Goal: Transaction & Acquisition: Download file/media

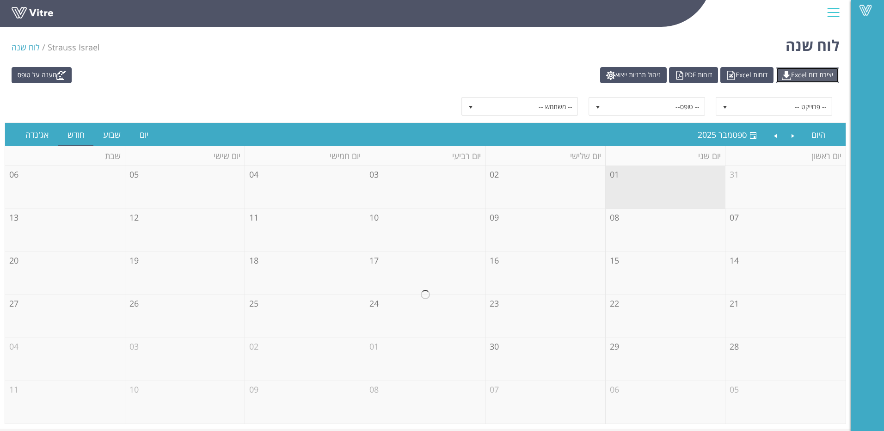
click at [799, 76] on link "יצירת דוח Excel" at bounding box center [807, 75] width 63 height 16
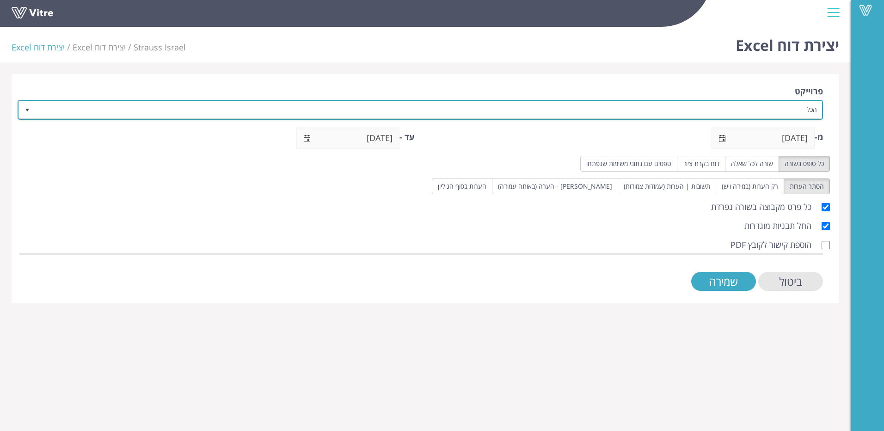
click at [21, 113] on span "select" at bounding box center [27, 109] width 17 height 17
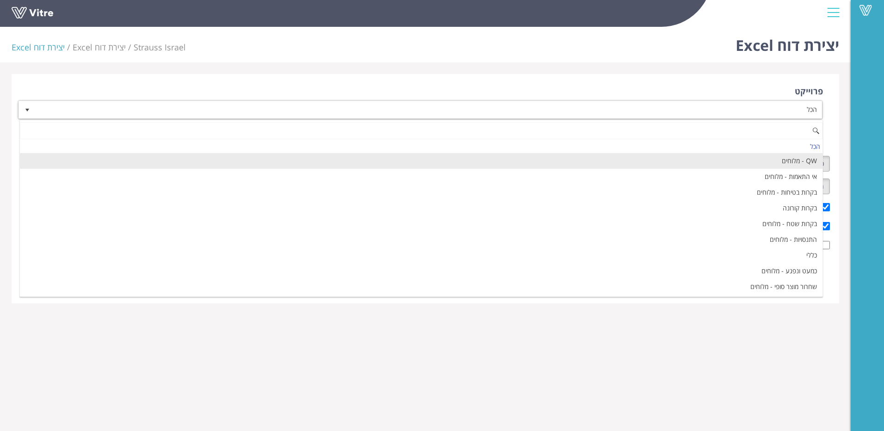
click at [721, 160] on li "QW - מלוחים" at bounding box center [421, 161] width 803 height 16
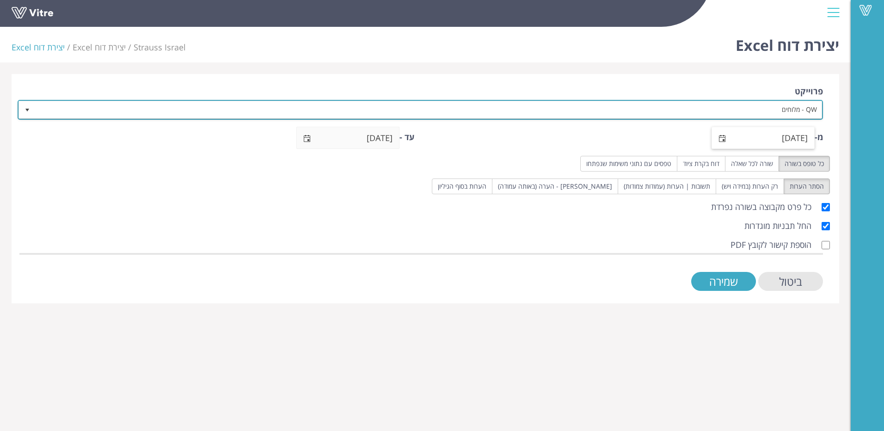
click at [721, 140] on span "select" at bounding box center [722, 138] width 7 height 7
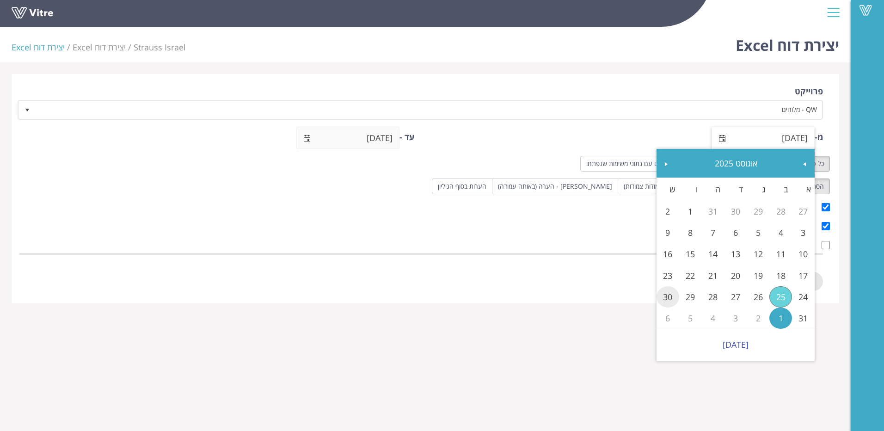
click at [669, 292] on link "30" at bounding box center [668, 296] width 23 height 21
type input "[DATE]"
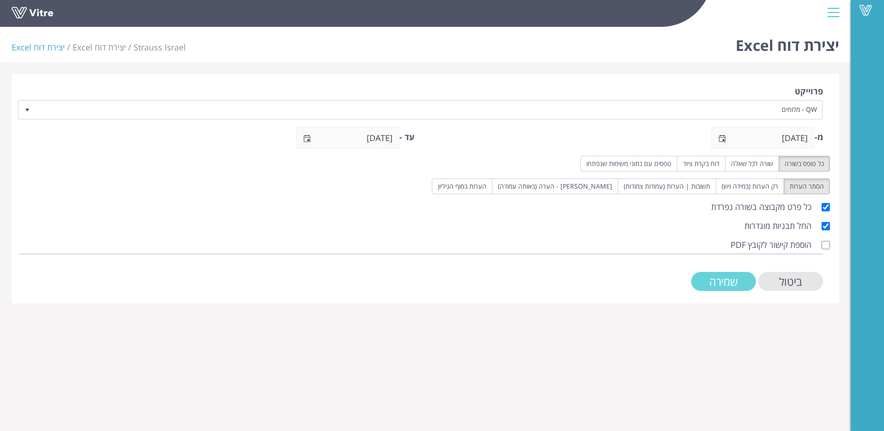
click at [710, 284] on input "שמירה" at bounding box center [723, 281] width 65 height 19
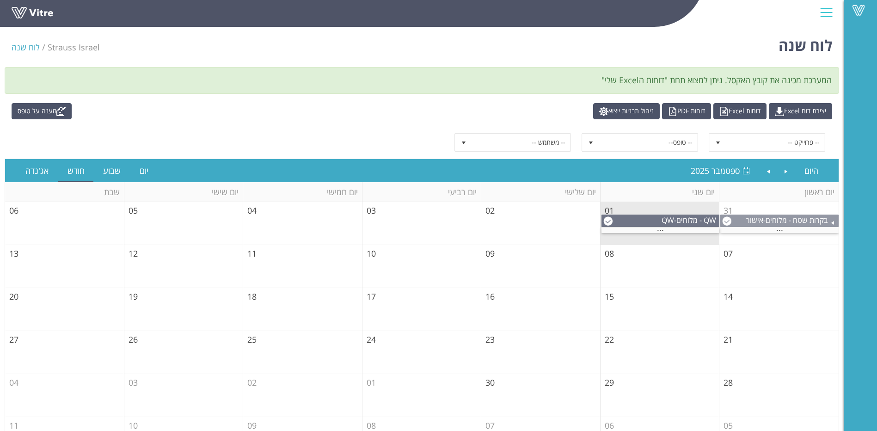
click at [730, 222] on img at bounding box center [726, 220] width 9 height 9
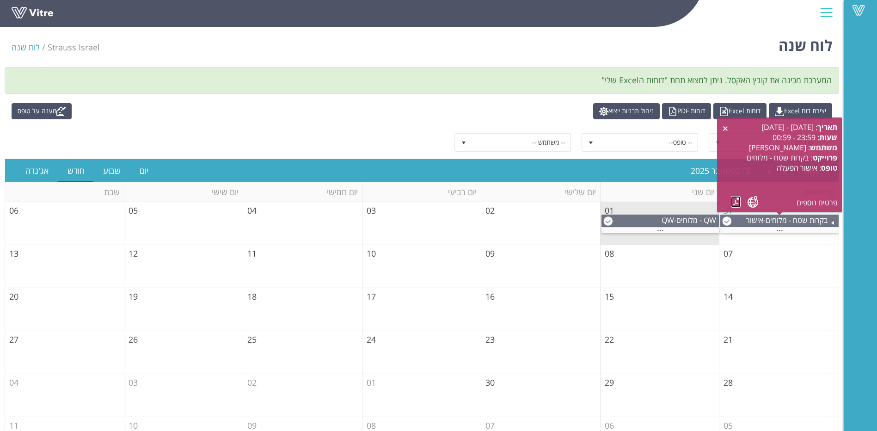
click at [735, 202] on link at bounding box center [736, 202] width 10 height 12
click at [568, 222] on td "02" at bounding box center [540, 223] width 119 height 43
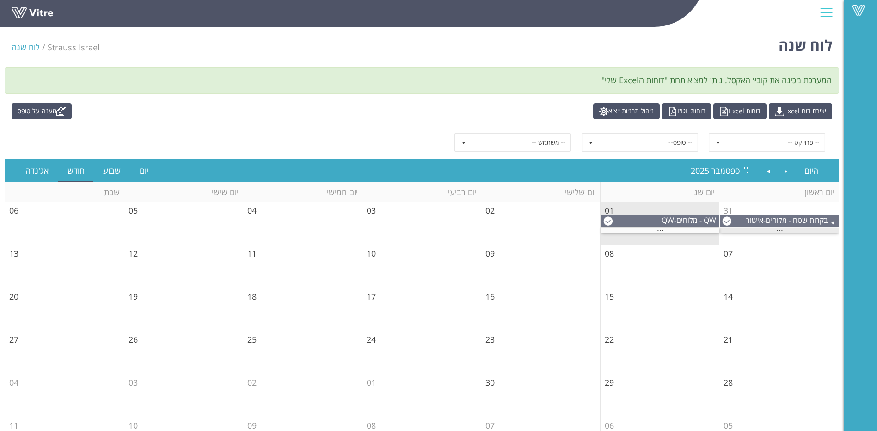
click at [779, 229] on span "..." at bounding box center [780, 228] width 7 height 10
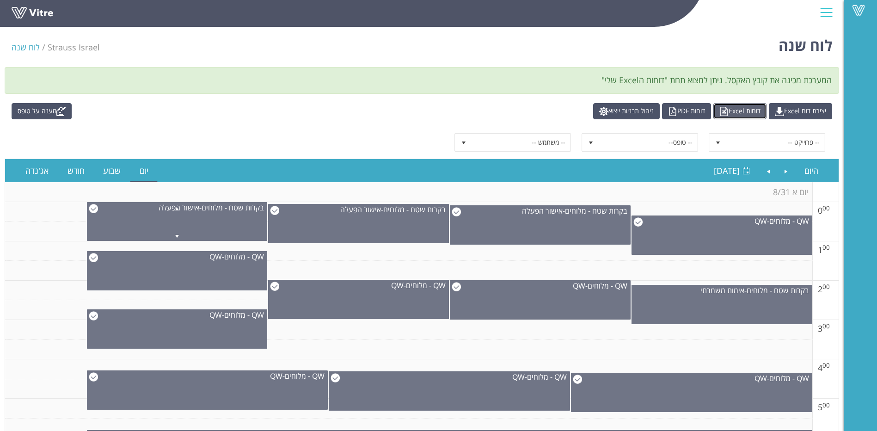
click at [730, 112] on link "דוחות Excel" at bounding box center [740, 111] width 53 height 16
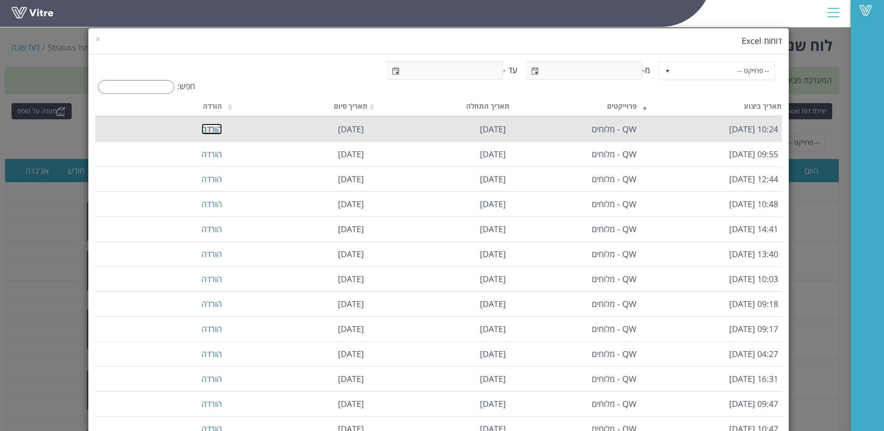
click at [217, 129] on link "הורדה" at bounding box center [212, 128] width 20 height 11
